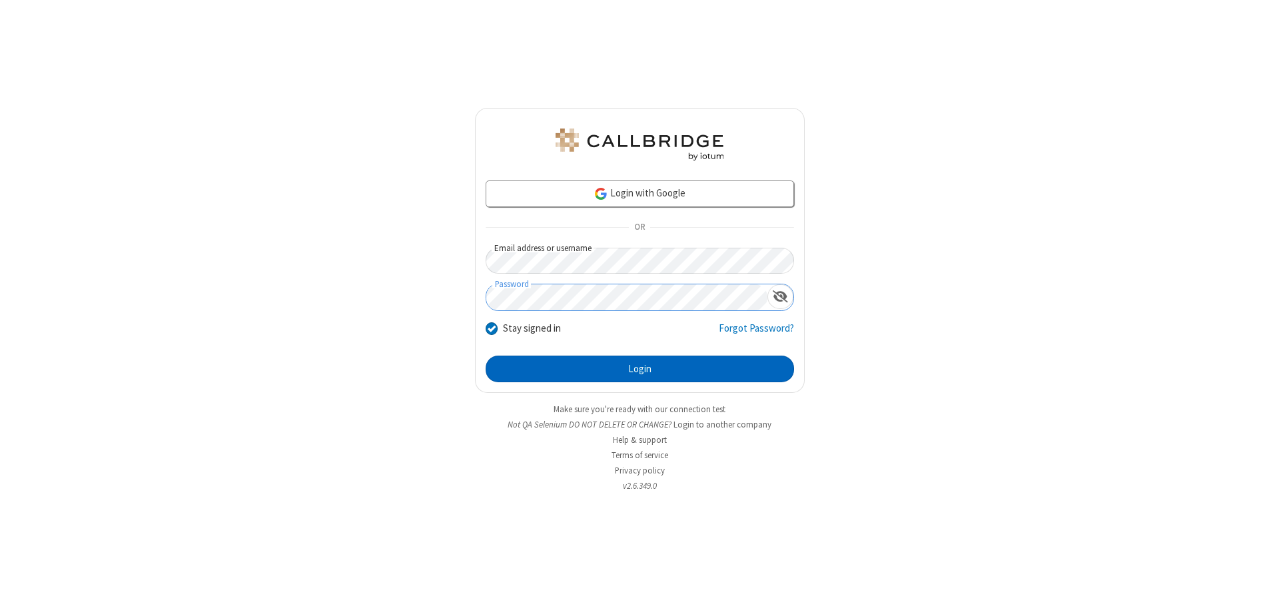
click at [639, 369] on button "Login" at bounding box center [640, 369] width 308 height 27
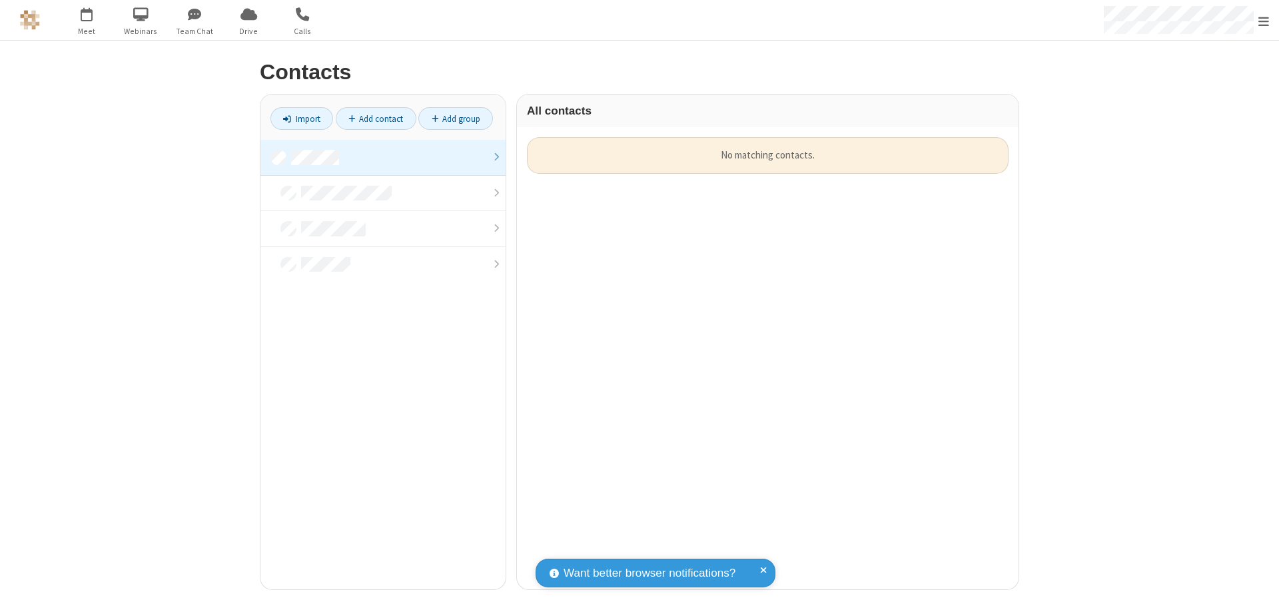
scroll to position [452, 492]
click at [383, 157] on link at bounding box center [382, 158] width 245 height 36
click at [302, 119] on link "Import" at bounding box center [301, 118] width 63 height 23
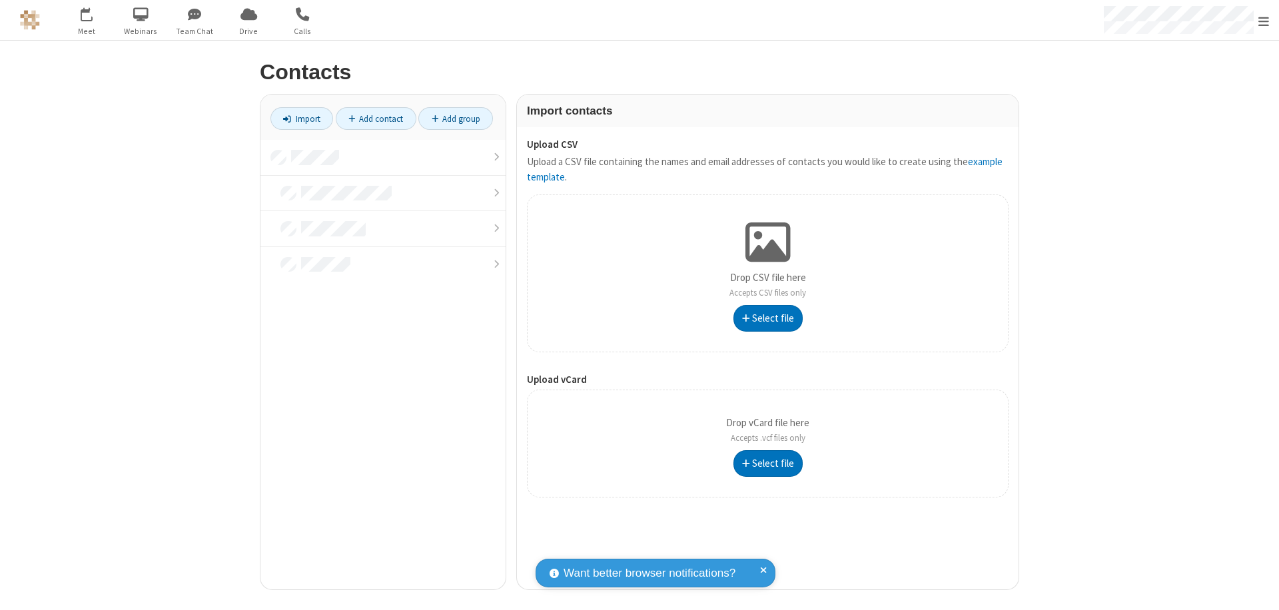
type input "C:\fakepath\address_book_contacts.csv"
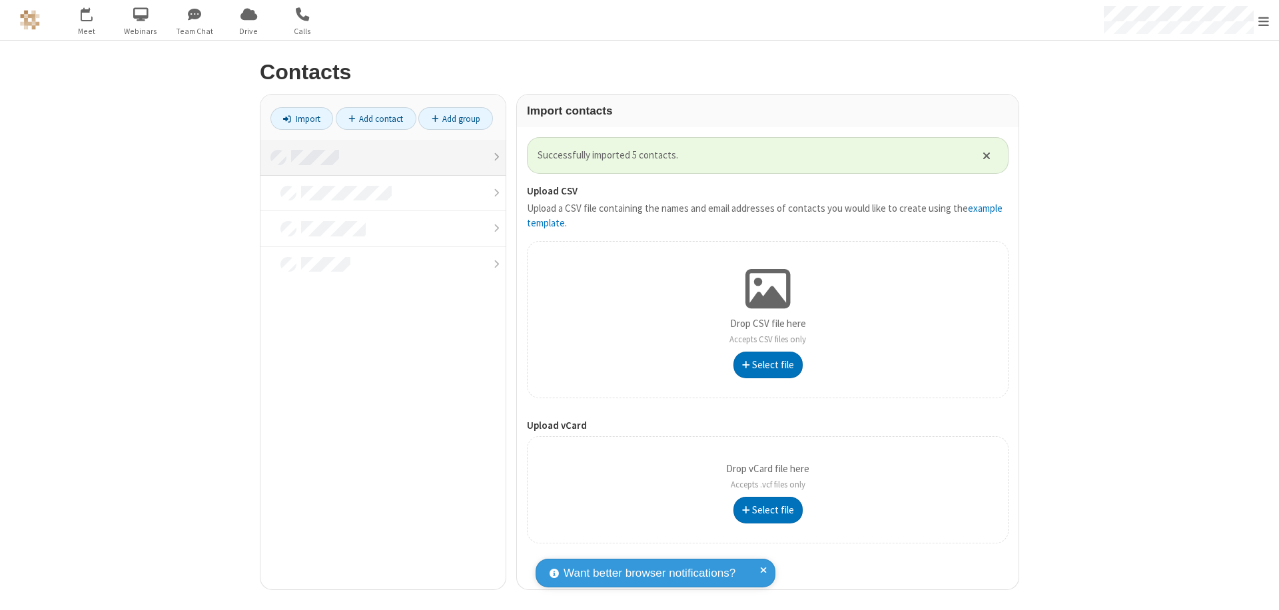
click at [383, 157] on link at bounding box center [382, 158] width 245 height 36
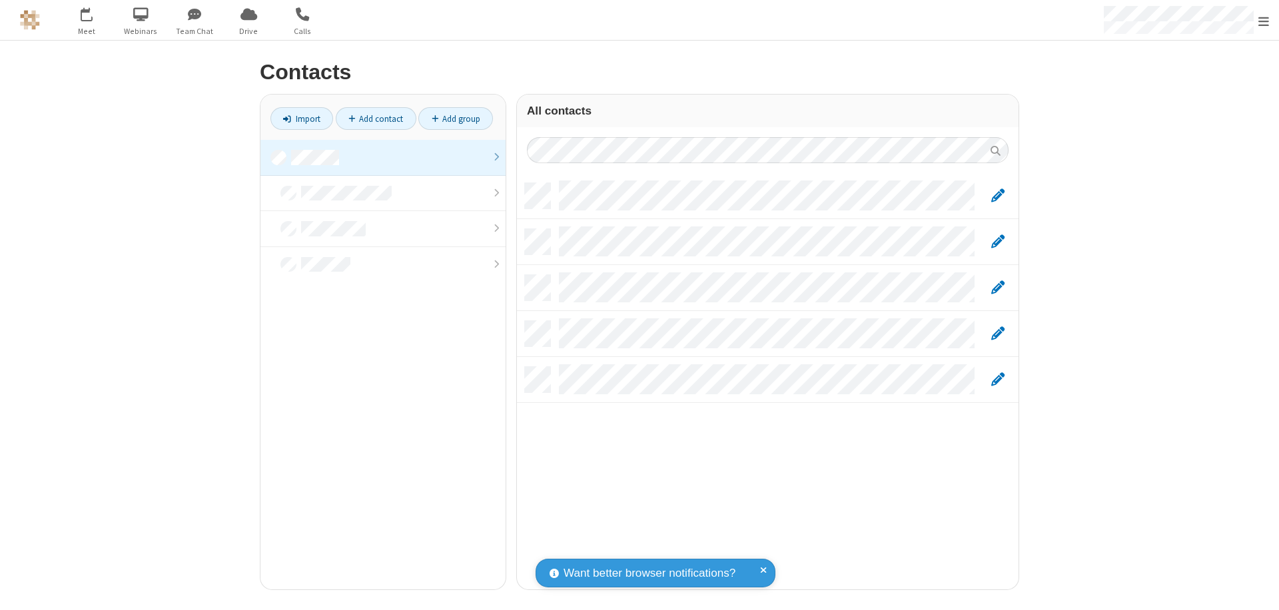
scroll to position [406, 492]
